Goal: Task Accomplishment & Management: Complete application form

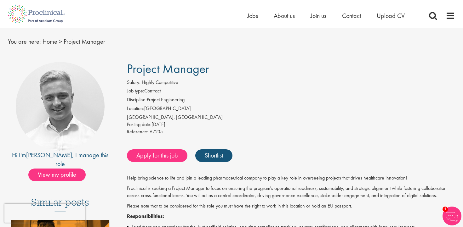
scroll to position [21, 0]
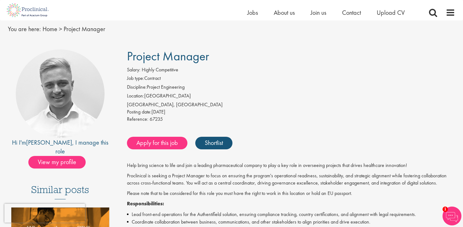
click at [249, 69] on div "Salary: Highly Competitive" at bounding box center [291, 70] width 328 height 9
click at [35, 8] on img at bounding box center [27, 10] width 49 height 20
click at [189, 58] on span "Project Manager" at bounding box center [168, 56] width 82 height 16
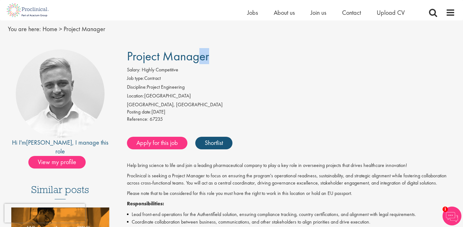
copy div "Project Manager"
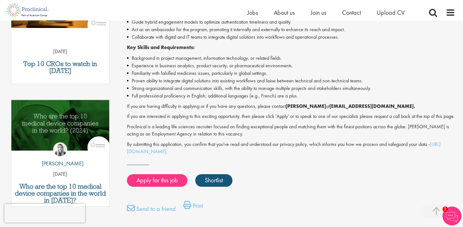
scroll to position [251, 0]
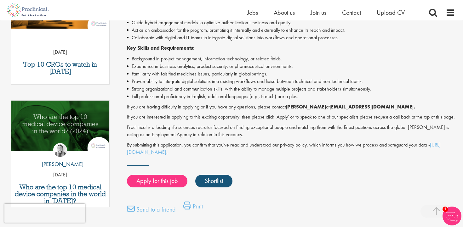
click at [342, 108] on strong "j.bye@proclinical.com." at bounding box center [372, 107] width 86 height 7
copy strong "proclinical"
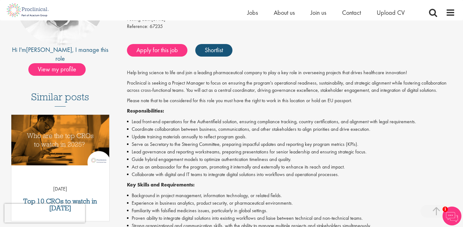
scroll to position [117, 0]
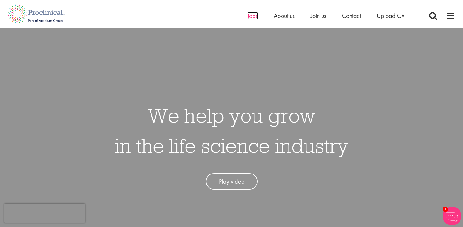
click at [254, 15] on span "Jobs" at bounding box center [252, 16] width 11 height 8
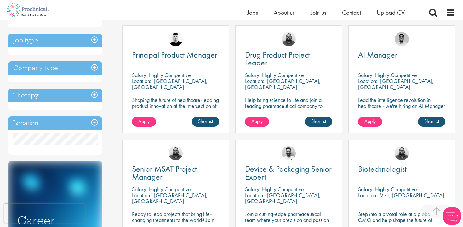
scroll to position [118, 0]
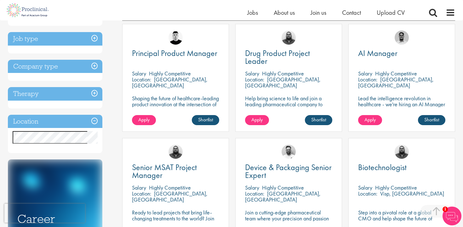
click at [93, 123] on h3 "Location" at bounding box center [55, 122] width 94 height 14
click at [57, 122] on h3 "Location" at bounding box center [55, 122] width 94 height 14
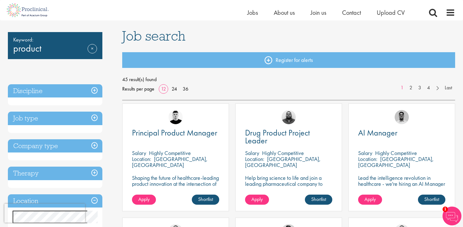
scroll to position [13, 0]
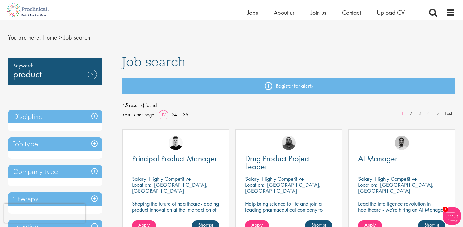
click at [233, 94] on div "Register for alerts" at bounding box center [288, 89] width 333 height 23
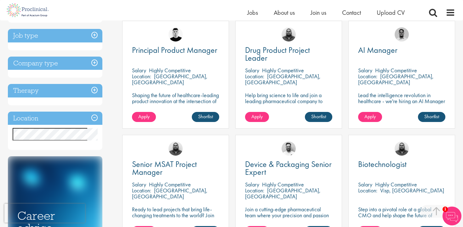
scroll to position [0, 0]
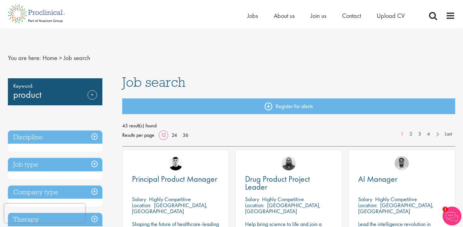
click at [81, 59] on span "Job search" at bounding box center [77, 58] width 26 height 8
click at [42, 94] on div "Keyword: product Remove" at bounding box center [55, 91] width 94 height 27
click at [26, 87] on span "Keyword:" at bounding box center [55, 86] width 84 height 9
click at [35, 95] on div "Keyword: product Remove" at bounding box center [55, 91] width 94 height 27
click at [93, 94] on link "Remove" at bounding box center [92, 99] width 9 height 18
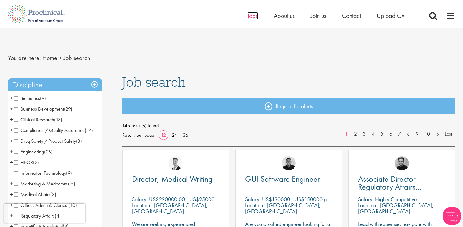
click at [252, 14] on span "Jobs" at bounding box center [252, 16] width 11 height 8
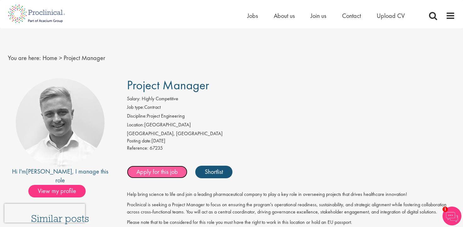
click at [172, 175] on link "Apply for this job" at bounding box center [157, 172] width 60 height 13
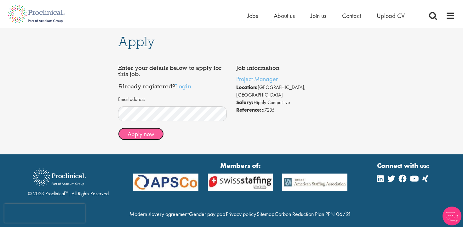
click at [154, 138] on button "Apply now" at bounding box center [141, 134] width 46 height 13
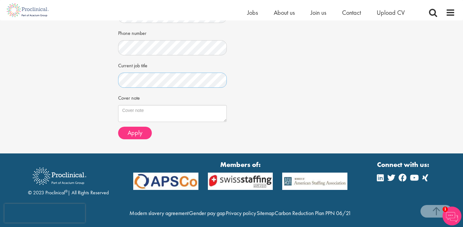
scroll to position [169, 0]
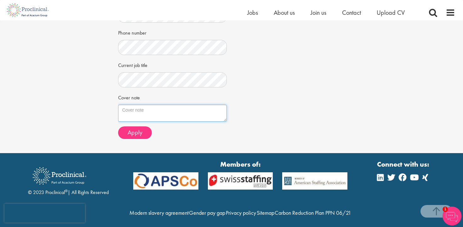
click at [204, 113] on textarea "Cover note" at bounding box center [172, 113] width 109 height 17
type textarea "dfdf"
click at [262, 118] on div "Job information Project Manager Location: [GEOGRAPHIC_DATA], [GEOGRAPHIC_DATA] …" at bounding box center [231, 13] width 236 height 259
click at [196, 118] on textarea "dfdf" at bounding box center [172, 113] width 109 height 17
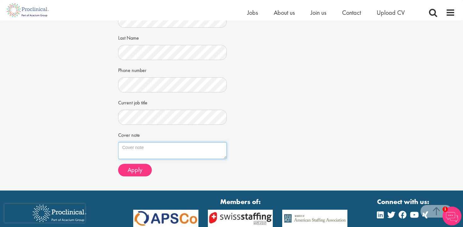
scroll to position [132, 0]
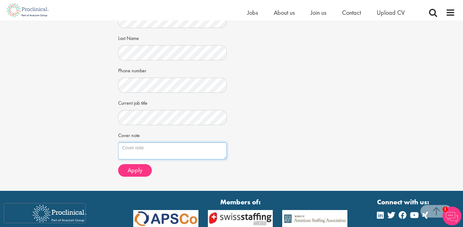
click at [150, 149] on textarea "Cover note" at bounding box center [172, 151] width 109 height 17
paste textarea "Dear Hiring Team, With over 14 years of experience in IT, software, and product…"
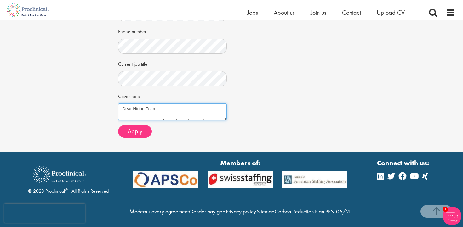
scroll to position [172, 0]
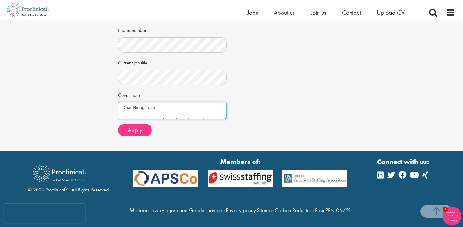
click at [149, 108] on textarea "Dear Hiring Team, With over 14 years of experience in IT, software, and product…" at bounding box center [172, 110] width 109 height 17
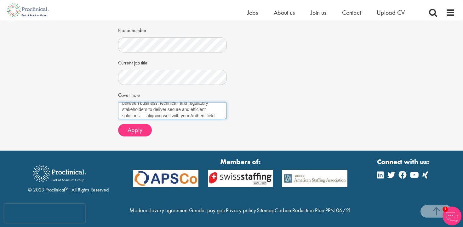
scroll to position [44, 0]
click at [147, 114] on textarea "Dear [PERSON_NAME], With over 14 years of experience in IT, software, and produ…" at bounding box center [172, 110] width 109 height 17
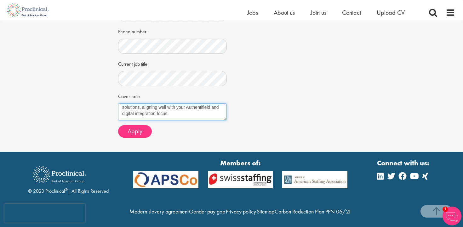
click at [198, 110] on textarea "Dear [PERSON_NAME], With over 14 years of experience in IT, software, and produ…" at bounding box center [172, 112] width 109 height 17
type textarea "Dear [PERSON_NAME], With over 14 years of experience in IT, software, and produ…"
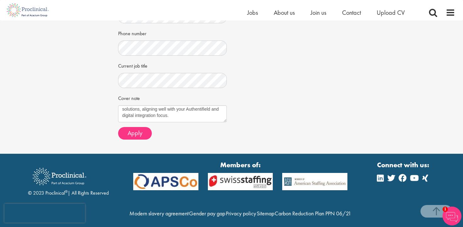
scroll to position [187, 0]
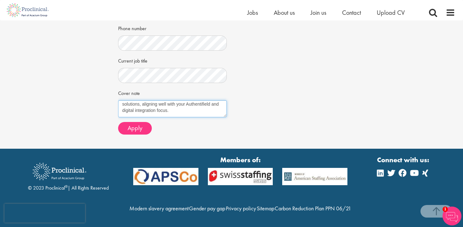
click at [177, 100] on textarea "Dear [PERSON_NAME], With over 14 years of experience in IT, software, and produ…" at bounding box center [172, 108] width 109 height 17
click at [195, 100] on textarea "Dear [PERSON_NAME], With over 14 years of experience in IT, software, and produ…" at bounding box center [172, 108] width 109 height 17
click at [215, 100] on textarea "Dear [PERSON_NAME], With over 14 years of experience in IT, software, and produ…" at bounding box center [172, 108] width 109 height 17
click at [258, 98] on div "Job information Project Manager Location: [GEOGRAPHIC_DATA], [GEOGRAPHIC_DATA] …" at bounding box center [231, 9] width 236 height 259
click at [161, 100] on textarea "Dear [PERSON_NAME], With over 14 years of experience in IT, software, and produ…" at bounding box center [172, 108] width 109 height 17
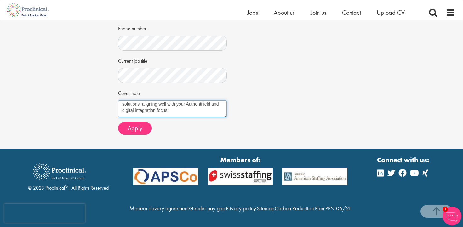
click at [195, 100] on textarea "Dear [PERSON_NAME], With over 14 years of experience in IT, software, and produ…" at bounding box center [172, 108] width 109 height 17
click at [194, 100] on textarea "Dear [PERSON_NAME], With over 14 years of experience in IT, software, and produ…" at bounding box center [172, 108] width 109 height 17
click at [163, 100] on textarea "Dear [PERSON_NAME], With over 14 years of experience in IT, software, and produ…" at bounding box center [172, 108] width 109 height 17
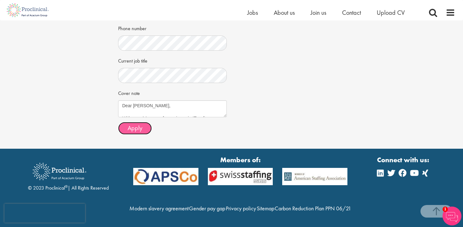
click at [137, 124] on span "Apply" at bounding box center [134, 128] width 15 height 8
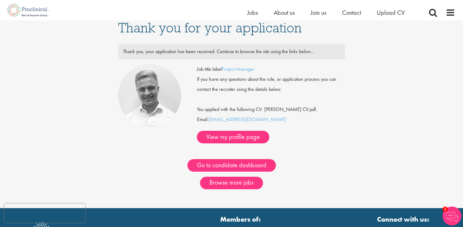
scroll to position [6, 0]
